Goal: Task Accomplishment & Management: Manage account settings

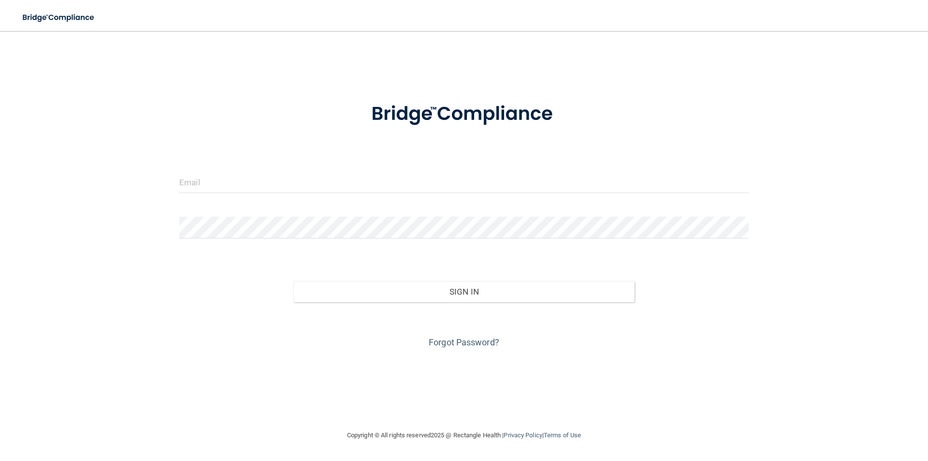
click at [791, 84] on div "Invalid email/password. You don't have permission to access that page. Sign In …" at bounding box center [464, 230] width 890 height 379
drag, startPoint x: 573, startPoint y: 94, endPoint x: 861, endPoint y: 1, distance: 302.2
click at [772, 82] on div "Invalid email/password. You don't have permission to access that page. Sign In …" at bounding box center [464, 230] width 890 height 379
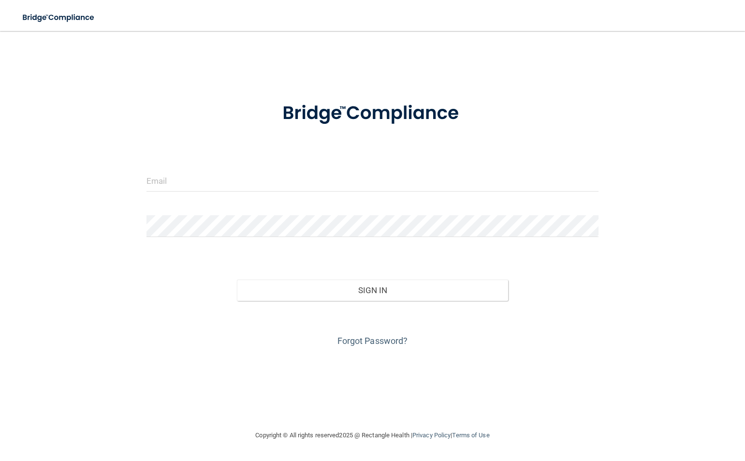
click at [665, 187] on div "Invalid email/password. You don't have permission to access that page. Sign In …" at bounding box center [372, 230] width 706 height 379
click at [709, 87] on div "Invalid email/password. You don't have permission to access that page. Sign In …" at bounding box center [372, 230] width 706 height 379
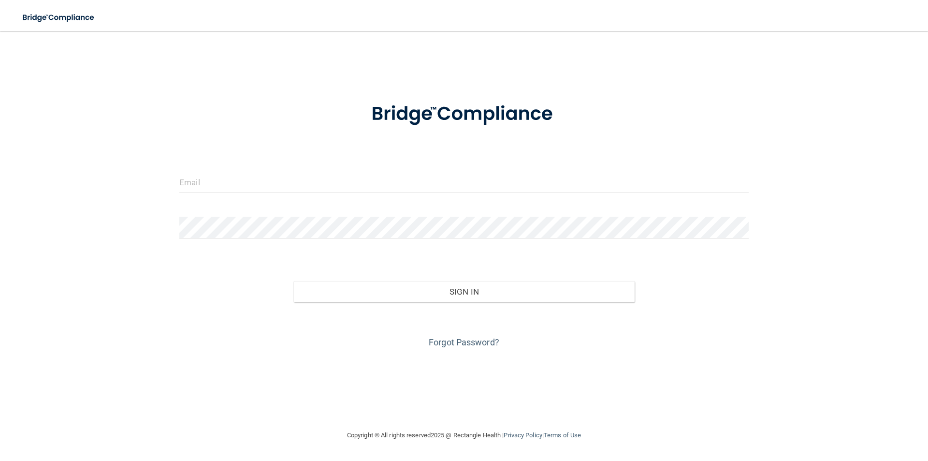
click at [656, 88] on div "Invalid email/password. You don't have permission to access that page. Sign In …" at bounding box center [464, 230] width 890 height 379
click at [205, 53] on div "Invalid email/password. You don't have permission to access that page. Sign In …" at bounding box center [464, 230] width 890 height 379
